Goal: Information Seeking & Learning: Learn about a topic

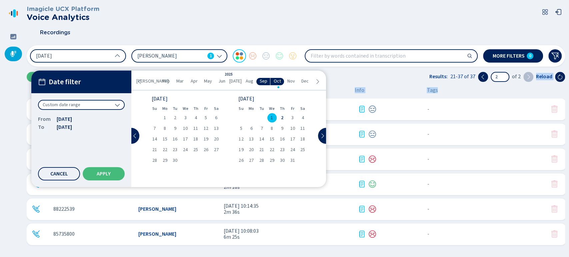
click at [272, 116] on span "1" at bounding box center [271, 118] width 2 height 5
click at [87, 180] on div "Cancel Apply" at bounding box center [81, 173] width 87 height 13
click at [94, 175] on button "Apply" at bounding box center [104, 173] width 42 height 13
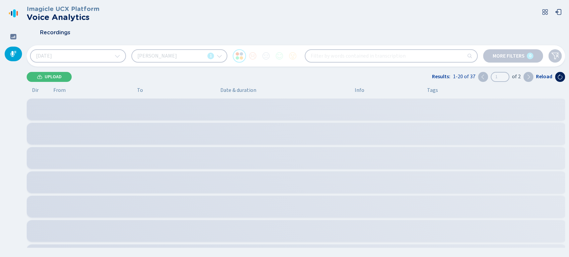
click at [188, 54] on div "Jimena Solis Torres 1" at bounding box center [179, 55] width 96 height 13
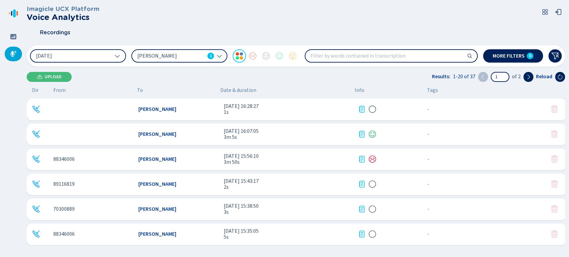
click at [307, 17] on div "Imagicle UCX Platform Voice Analytics" at bounding box center [296, 13] width 538 height 16
click at [530, 75] on icon at bounding box center [527, 76] width 5 height 5
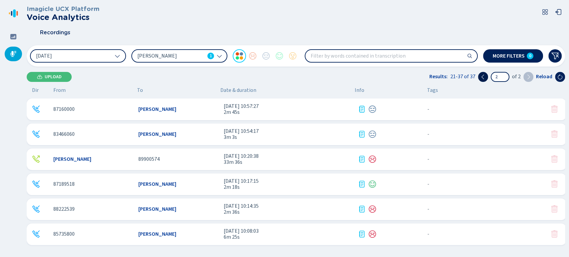
click at [486, 77] on button at bounding box center [483, 77] width 10 height 10
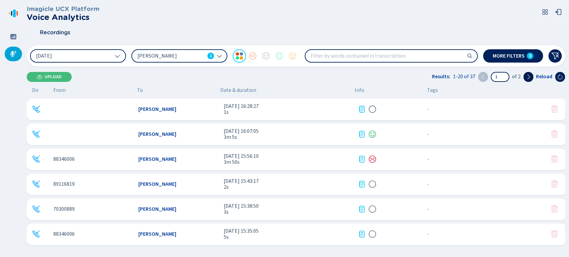
click at [533, 77] on button at bounding box center [528, 77] width 10 height 10
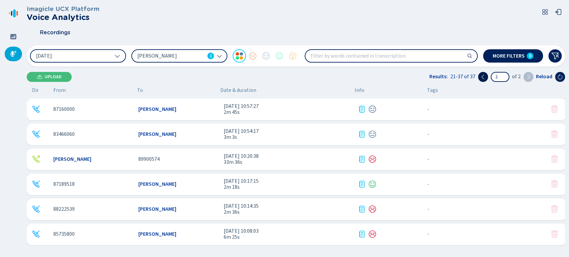
click at [486, 77] on button at bounding box center [483, 77] width 10 height 10
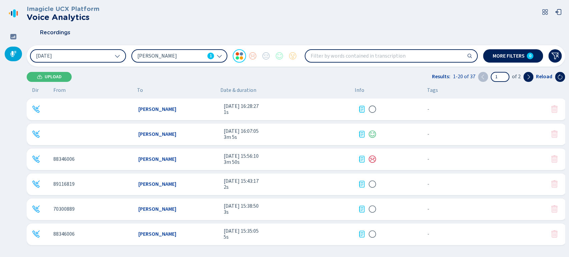
click at [522, 81] on div "1 of 2" at bounding box center [505, 77] width 55 height 10
click at [530, 75] on icon at bounding box center [527, 76] width 5 height 5
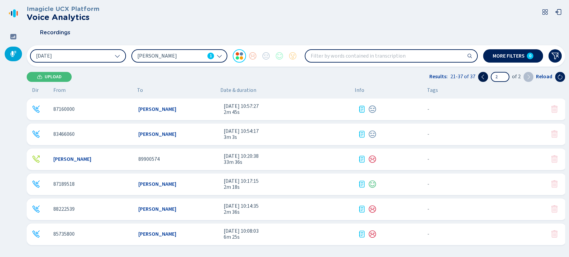
click at [487, 79] on button at bounding box center [483, 77] width 10 height 10
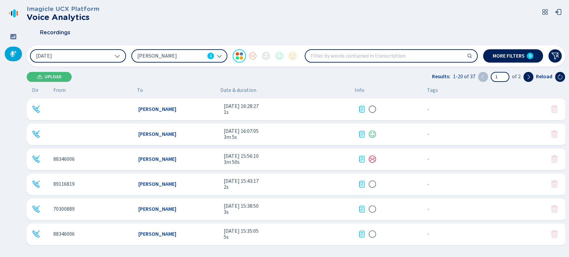
click at [181, 60] on div "Jimena Solis Torres 1" at bounding box center [179, 55] width 96 height 13
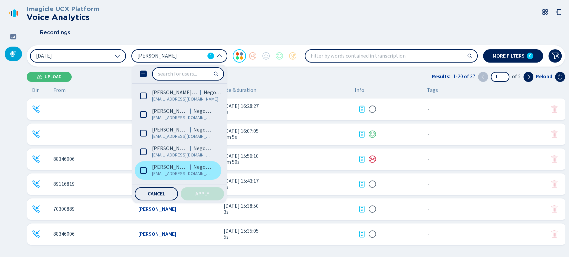
click at [158, 167] on span "[PERSON_NAME]" at bounding box center [169, 167] width 35 height 7
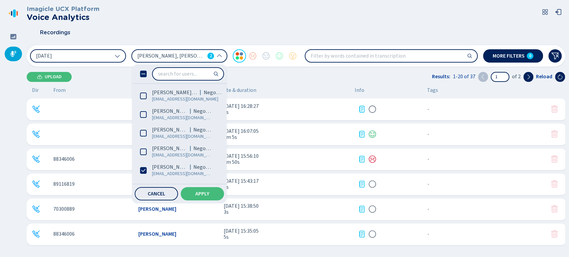
drag, startPoint x: 221, startPoint y: 129, endPoint x: 224, endPoint y: 154, distance: 25.1
click at [224, 154] on div "David Ramirez (Me) Negocios dramirezm@coopejudicial.fi.cr Brandon Zuñiga Alvare…" at bounding box center [179, 134] width 95 height 139
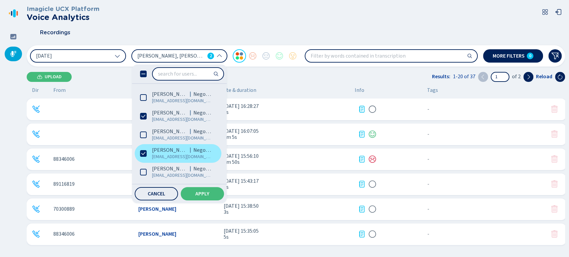
click at [186, 151] on span "[PERSON_NAME]" at bounding box center [169, 150] width 35 height 7
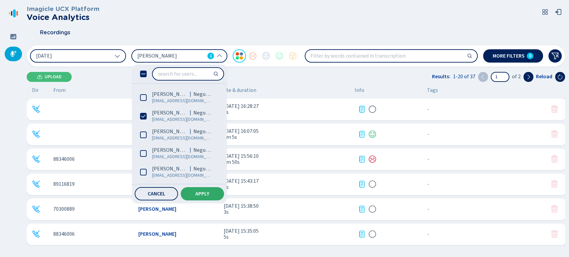
click at [198, 194] on span "Apply" at bounding box center [202, 193] width 14 height 5
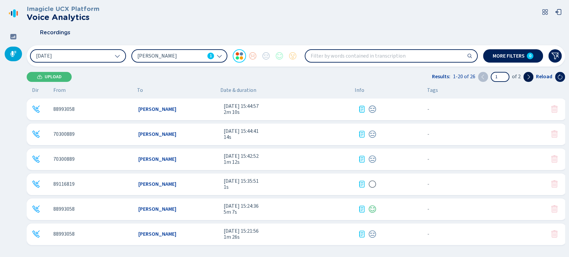
click at [526, 79] on icon at bounding box center [527, 76] width 5 height 5
click at [485, 74] on icon at bounding box center [482, 76] width 5 height 5
click at [192, 53] on span "[PERSON_NAME]" at bounding box center [170, 55] width 67 height 7
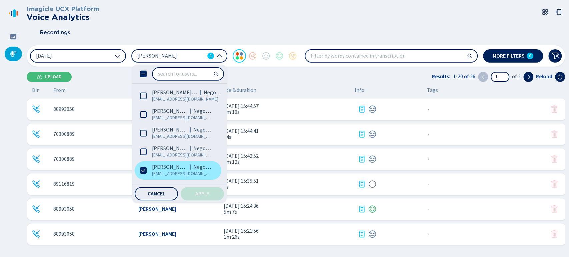
click at [143, 178] on label "Ihann Lara Negocios ilara@coopejudicial.fi.cr" at bounding box center [178, 170] width 87 height 19
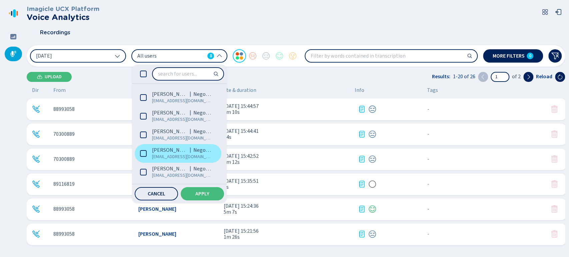
click at [175, 149] on span "[PERSON_NAME]" at bounding box center [169, 150] width 35 height 7
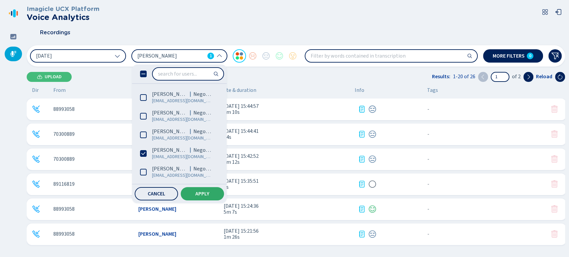
click at [205, 192] on span "Apply" at bounding box center [202, 193] width 14 height 5
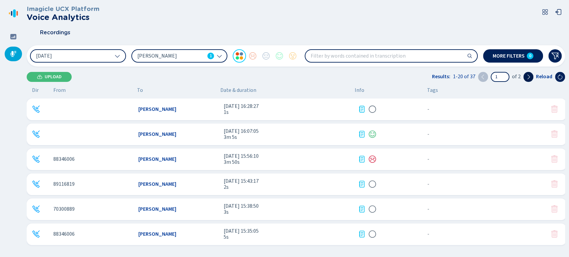
click at [527, 74] on icon at bounding box center [527, 76] width 5 height 5
type input "2"
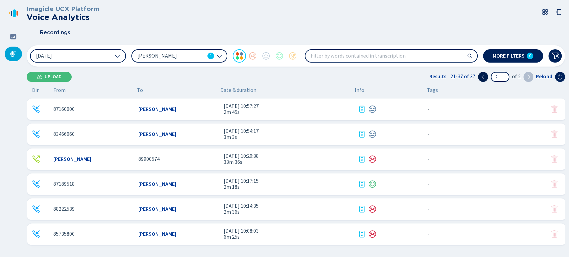
click at [485, 80] on button at bounding box center [483, 77] width 10 height 10
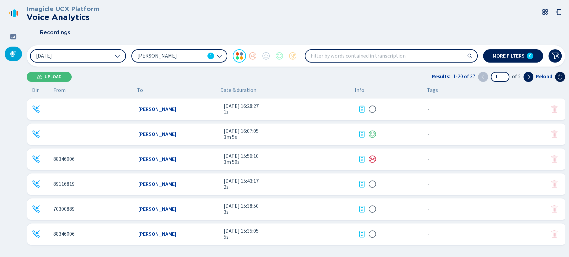
click at [557, 77] on icon at bounding box center [559, 76] width 5 height 5
drag, startPoint x: 559, startPoint y: 1, endPoint x: 382, endPoint y: 28, distance: 178.2
click at [382, 28] on div "Recordings" at bounding box center [296, 32] width 538 height 17
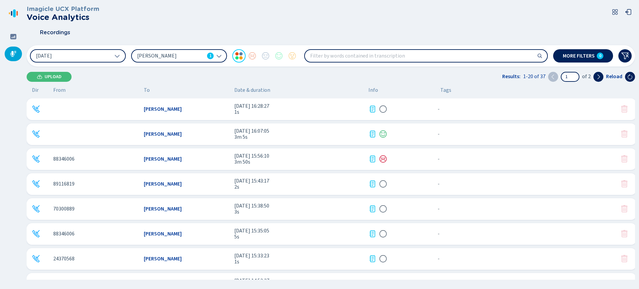
drag, startPoint x: 562, startPoint y: 0, endPoint x: 400, endPoint y: 78, distance: 179.8
click at [400, 78] on div "Upload Results: 1-20 of 37 1 of 2 Reload" at bounding box center [331, 77] width 609 height 10
click at [568, 80] on div "1 of 2" at bounding box center [576, 77] width 55 height 10
click at [568, 78] on icon at bounding box center [598, 76] width 5 height 5
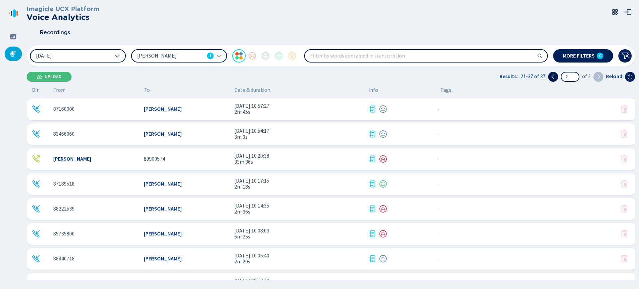
click at [559, 77] on button at bounding box center [554, 77] width 10 height 10
type input "1"
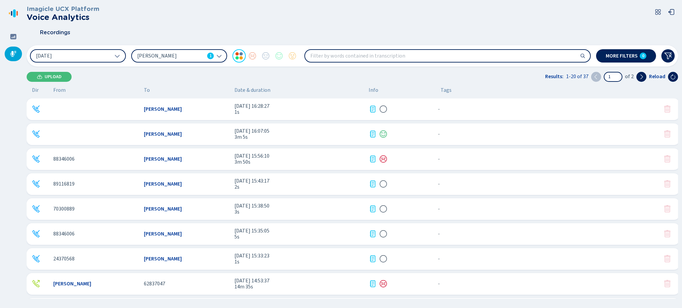
drag, startPoint x: 564, startPoint y: 2, endPoint x: 466, endPoint y: 5, distance: 98.6
click at [466, 5] on div "Imagicle UCX Platform Voice Analytics Recordings 1 Oct 2025 Jimena Solis Torres…" at bounding box center [352, 152] width 651 height 304
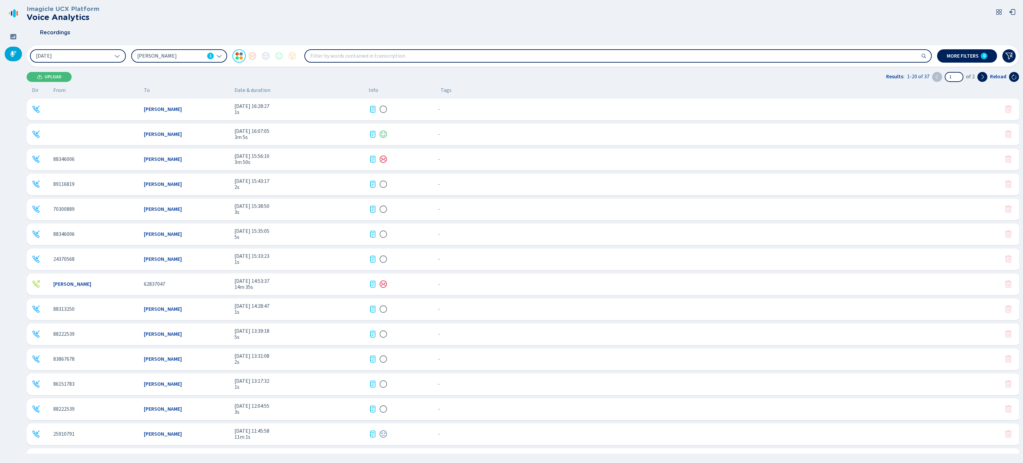
drag, startPoint x: 624, startPoint y: 1, endPoint x: 679, endPoint y: 32, distance: 63.4
click at [568, 32] on div "Recordings" at bounding box center [523, 32] width 993 height 17
click at [165, 257] on span "[PERSON_NAME]" at bounding box center [163, 434] width 38 height 6
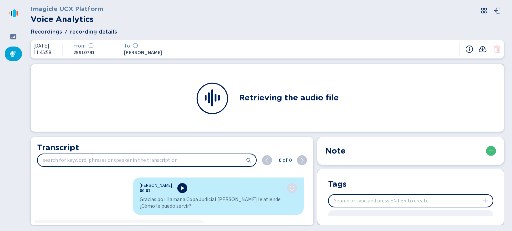
drag, startPoint x: 684, startPoint y: 5, endPoint x: 312, endPoint y: 21, distance: 372.1
click at [312, 21] on div "Imagicle UCX Platform Voice Analytics" at bounding box center [267, 14] width 473 height 21
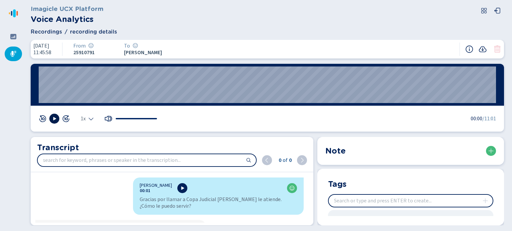
click at [54, 115] on button at bounding box center [54, 119] width 10 height 10
click at [51, 114] on div at bounding box center [54, 119] width 31 height 10
click at [52, 118] on icon at bounding box center [54, 118] width 5 height 5
click at [41, 85] on wave "00:03" at bounding box center [267, 85] width 457 height 37
drag, startPoint x: 41, startPoint y: 85, endPoint x: 31, endPoint y: 82, distance: 10.8
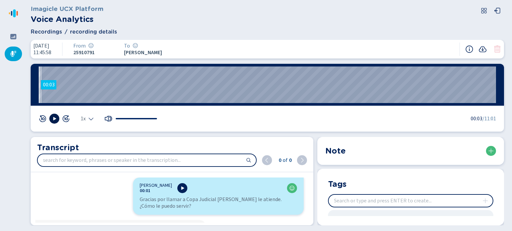
click at [31, 82] on div "00:03" at bounding box center [267, 85] width 473 height 42
click at [39, 87] on wave "00:00" at bounding box center [267, 85] width 457 height 37
click at [53, 123] on button at bounding box center [54, 119] width 10 height 10
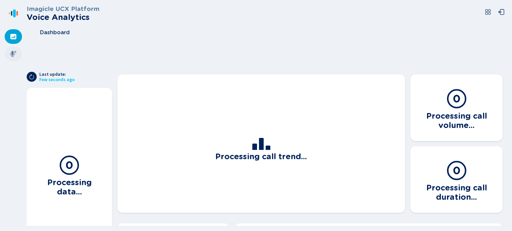
click at [11, 49] on div at bounding box center [13, 54] width 17 height 15
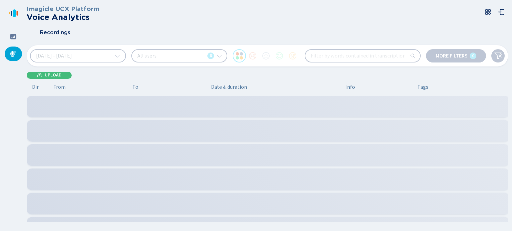
click at [167, 54] on div "All users 8" at bounding box center [179, 55] width 96 height 13
click at [111, 59] on button "[DATE] - [DATE]" at bounding box center [78, 55] width 96 height 13
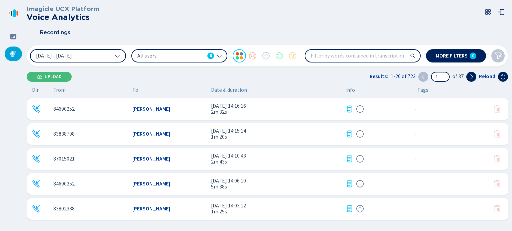
click at [114, 60] on button "[DATE] - [DATE]" at bounding box center [78, 55] width 96 height 13
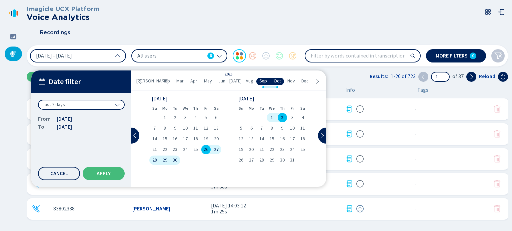
click at [273, 119] on span "1" at bounding box center [271, 118] width 2 height 5
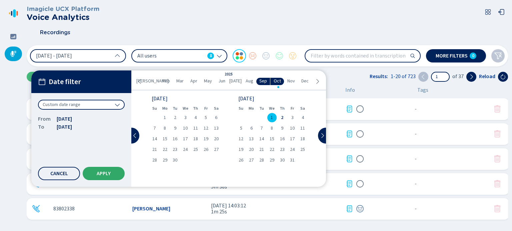
click at [101, 172] on span "Apply" at bounding box center [104, 173] width 14 height 5
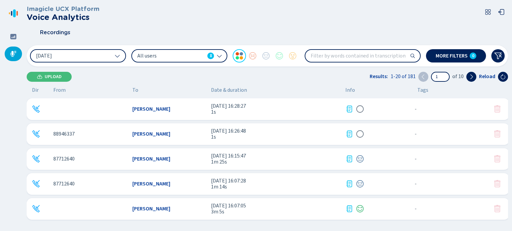
click at [217, 55] on icon at bounding box center [218, 55] width 5 height 5
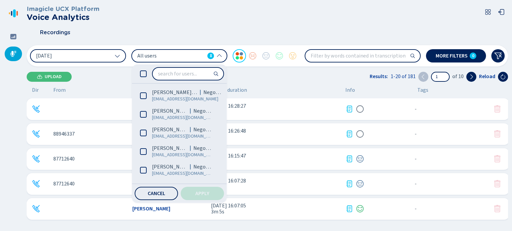
click at [217, 55] on icon at bounding box center [218, 55] width 5 height 5
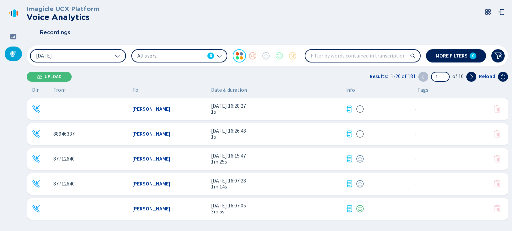
click at [211, 50] on div "All users 8" at bounding box center [179, 55] width 96 height 13
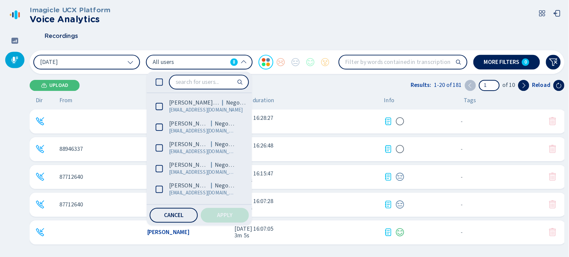
scroll to position [54, 0]
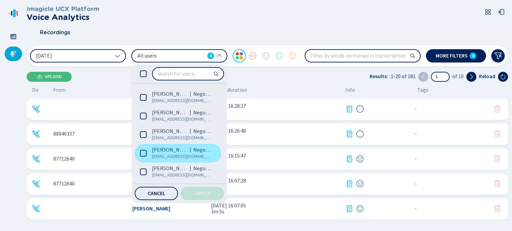
click at [156, 162] on label "[PERSON_NAME] Negocios [EMAIL_ADDRESS][DOMAIN_NAME]" at bounding box center [178, 153] width 87 height 19
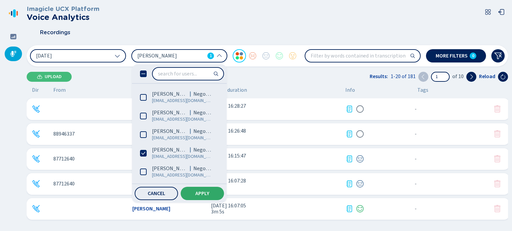
click at [208, 196] on span "Apply" at bounding box center [202, 193] width 14 height 5
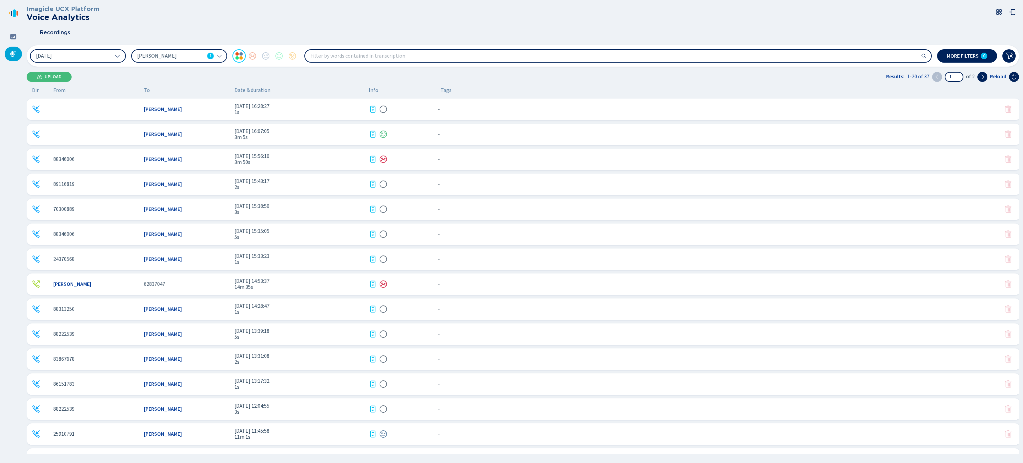
drag, startPoint x: 509, startPoint y: 5, endPoint x: 177, endPoint y: 433, distance: 541.7
click at [177, 231] on span "[PERSON_NAME]" at bounding box center [163, 434] width 38 height 6
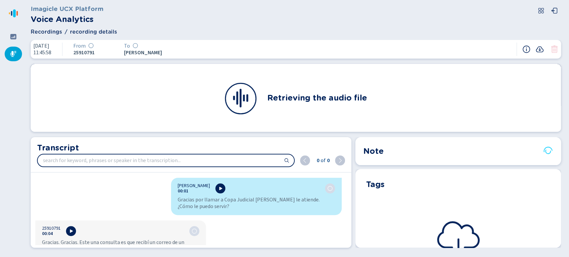
drag, startPoint x: 950, startPoint y: 0, endPoint x: 361, endPoint y: 26, distance: 589.8
click at [361, 26] on header "Imagicle UCX Platform Voice Analytics Recordings recording details" at bounding box center [296, 20] width 530 height 32
click at [488, 214] on div "Retrieving the tags" at bounding box center [458, 234] width 184 height 79
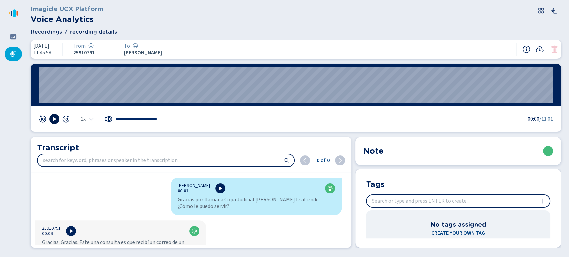
click at [55, 121] on icon at bounding box center [54, 118] width 5 height 5
click at [93, 117] on icon "Select the playback speed" at bounding box center [90, 118] width 5 height 5
click at [84, 98] on li "1.5x" at bounding box center [88, 98] width 15 height 11
click at [89, 116] on span "1.5x" at bounding box center [85, 118] width 9 height 5
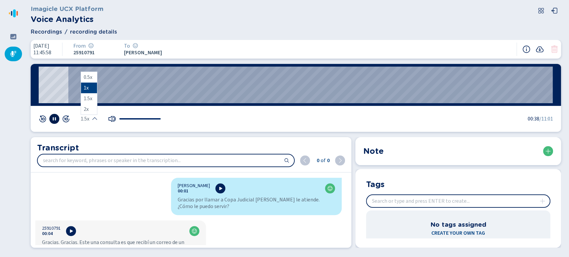
click at [89, 90] on li "1x" at bounding box center [89, 88] width 16 height 11
click at [95, 119] on div "1x" at bounding box center [98, 119] width 119 height 10
click at [88, 118] on icon "Select the playback speed" at bounding box center [90, 118] width 5 height 5
click at [88, 99] on li "1.5x" at bounding box center [88, 98] width 15 height 11
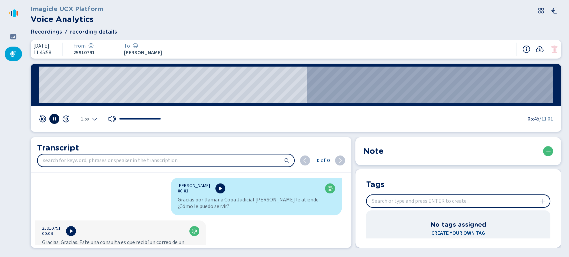
click at [53, 120] on rect at bounding box center [53, 118] width 1 height 3
